Goal: Task Accomplishment & Management: Manage account settings

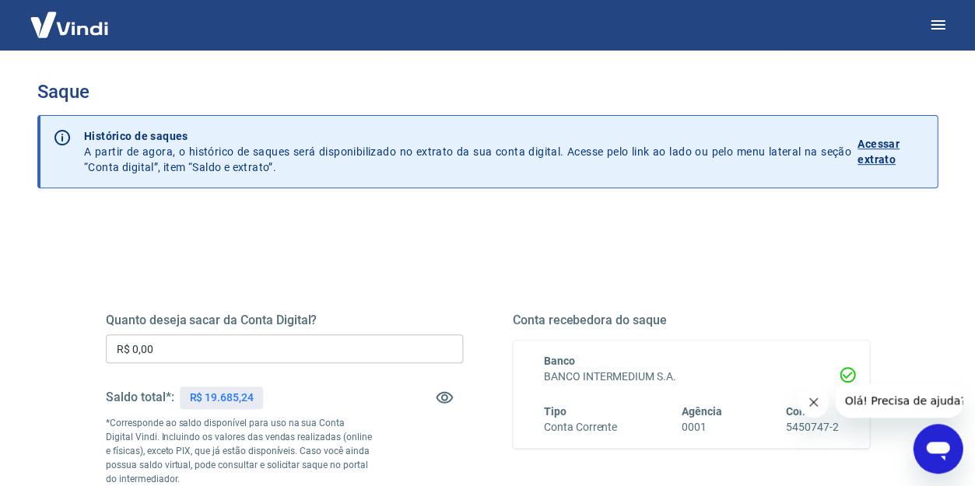
click at [318, 354] on input "R$ 0,00" at bounding box center [284, 349] width 357 height 29
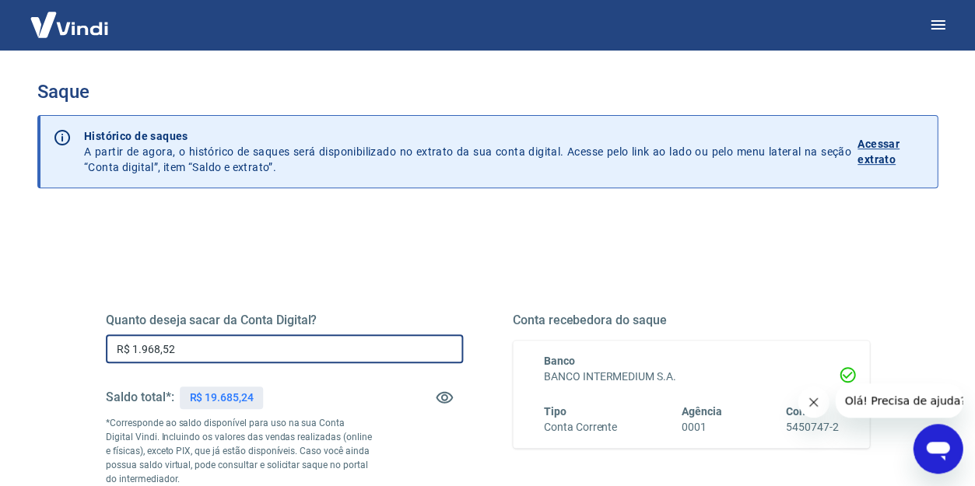
type input "R$ 19.685,24"
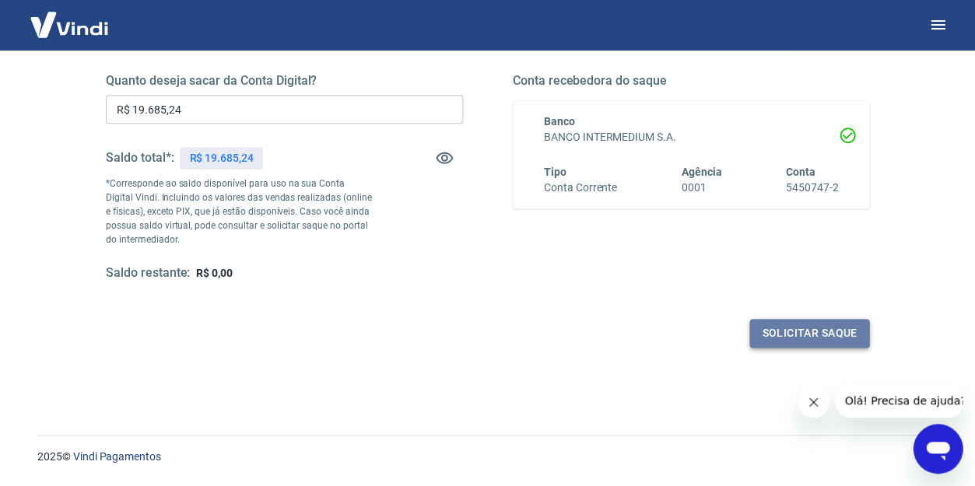
click at [797, 335] on button "Solicitar saque" at bounding box center [809, 333] width 120 height 29
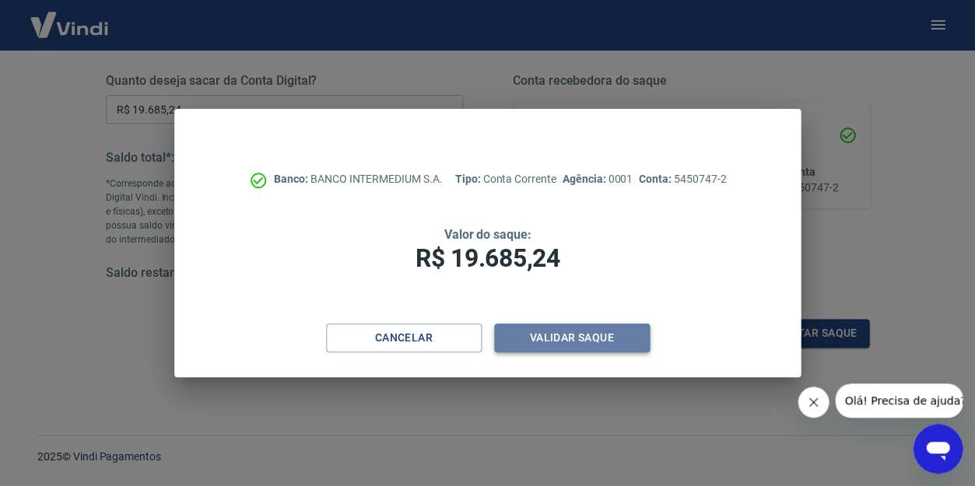
click at [545, 331] on button "Validar saque" at bounding box center [572, 338] width 156 height 29
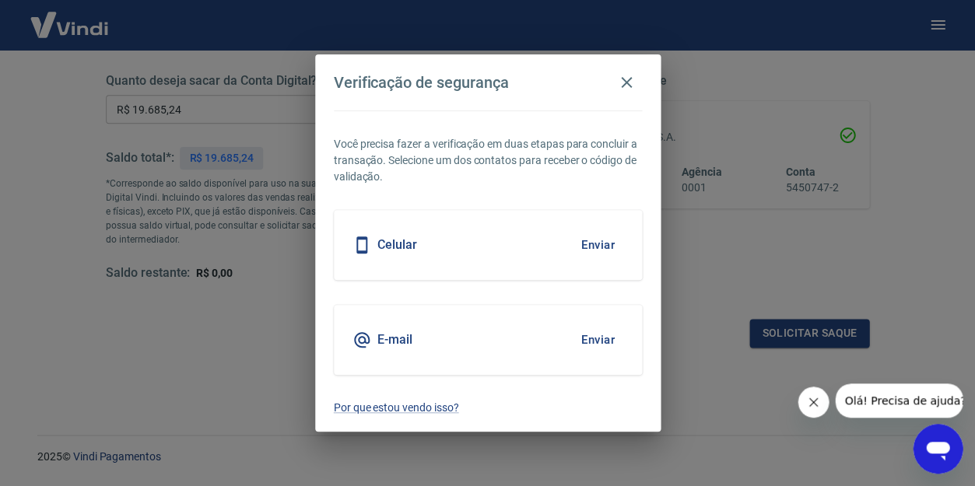
click at [580, 245] on button "Enviar" at bounding box center [598, 245] width 51 height 33
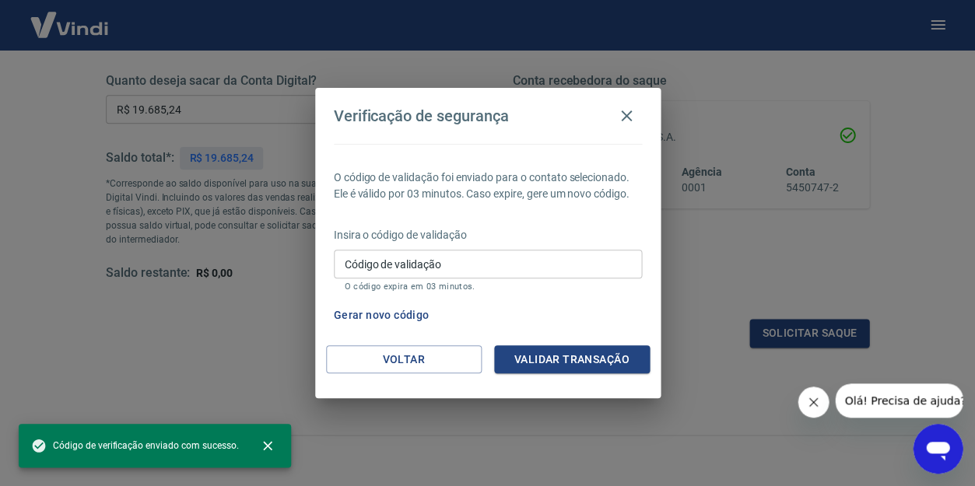
click at [463, 271] on input "Código de validação" at bounding box center [488, 264] width 308 height 29
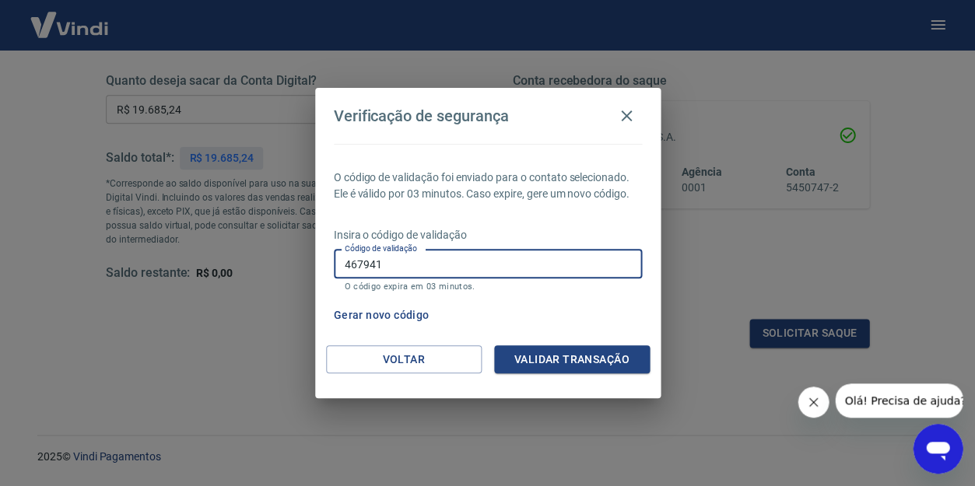
type input "467941"
click at [543, 353] on button "Validar transação" at bounding box center [572, 359] width 156 height 29
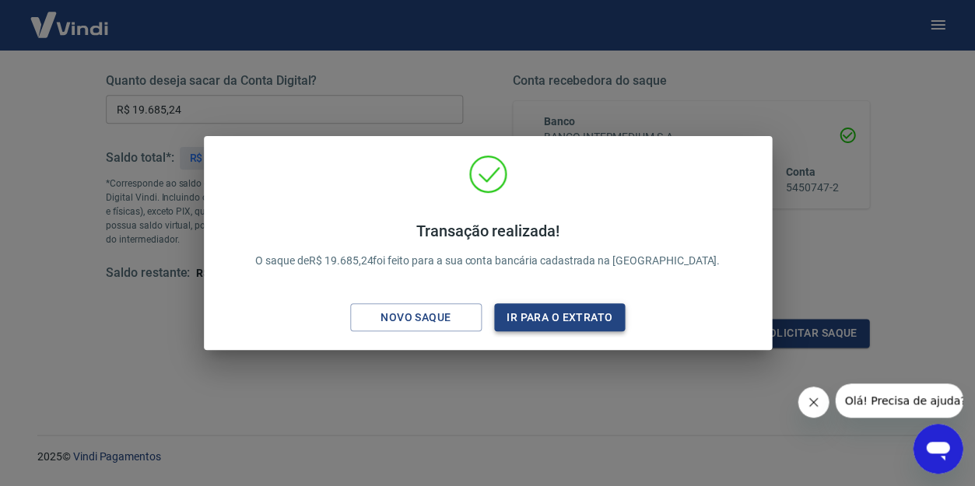
click at [504, 319] on button "Ir para o extrato" at bounding box center [559, 317] width 131 height 29
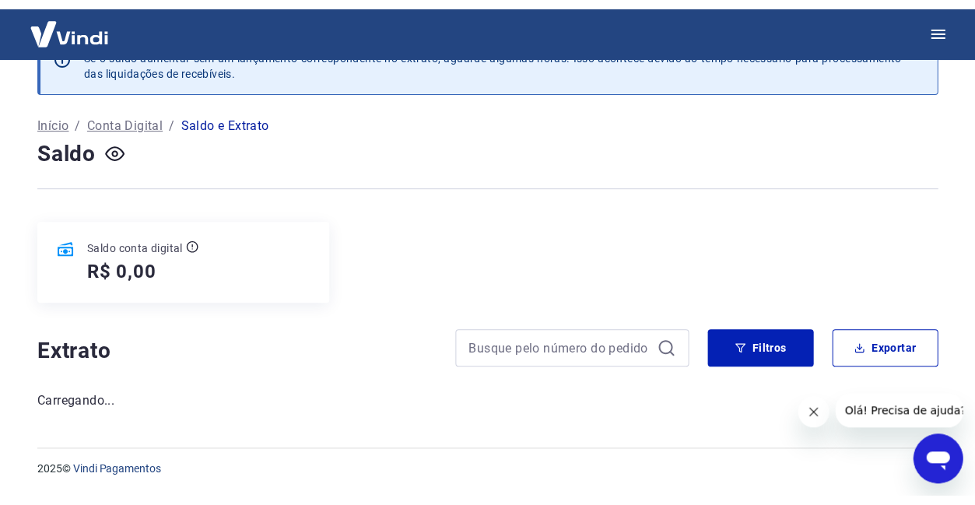
scroll to position [40, 0]
